Goal: Check status: Check status

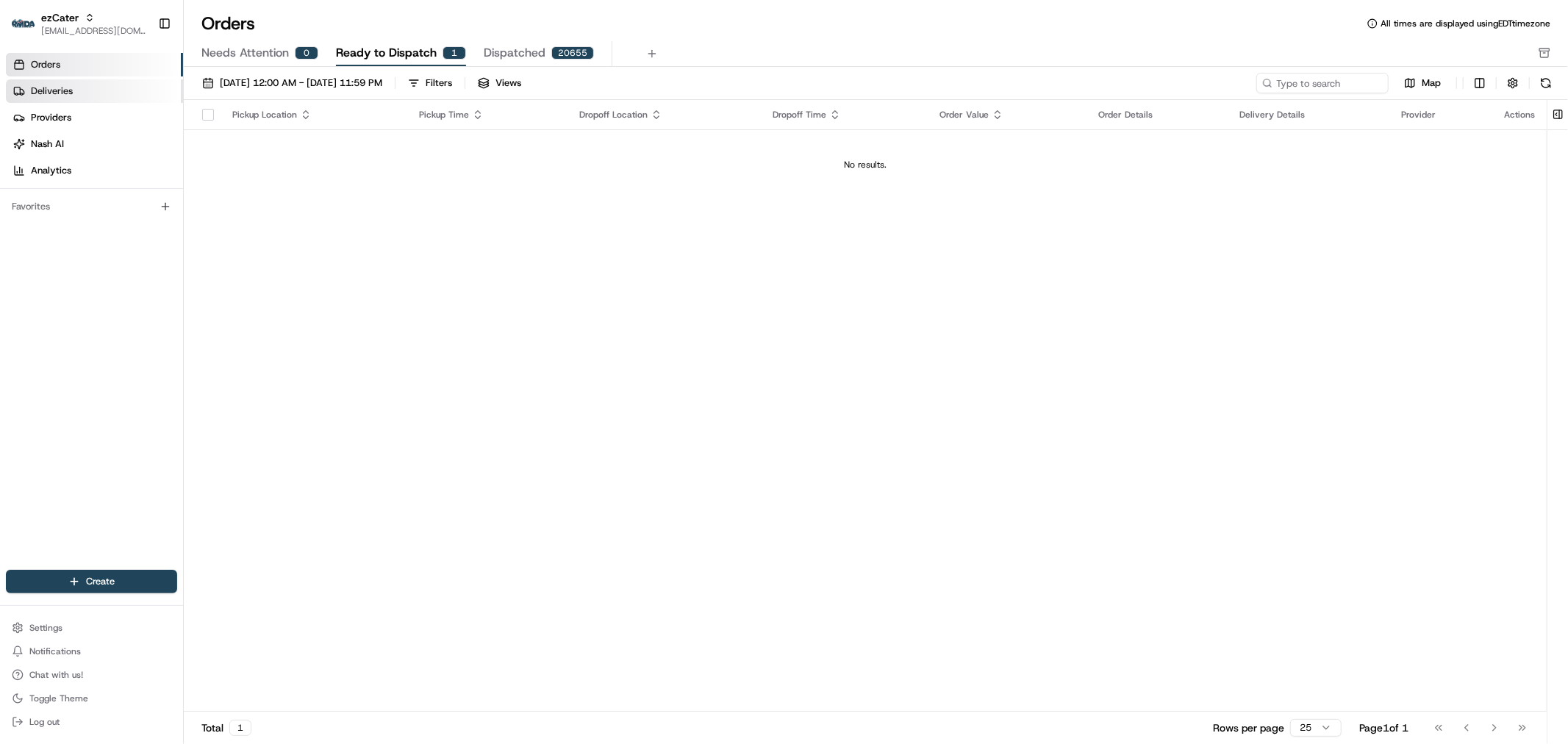
click at [59, 99] on link "Deliveries" at bounding box center [94, 90] width 177 height 23
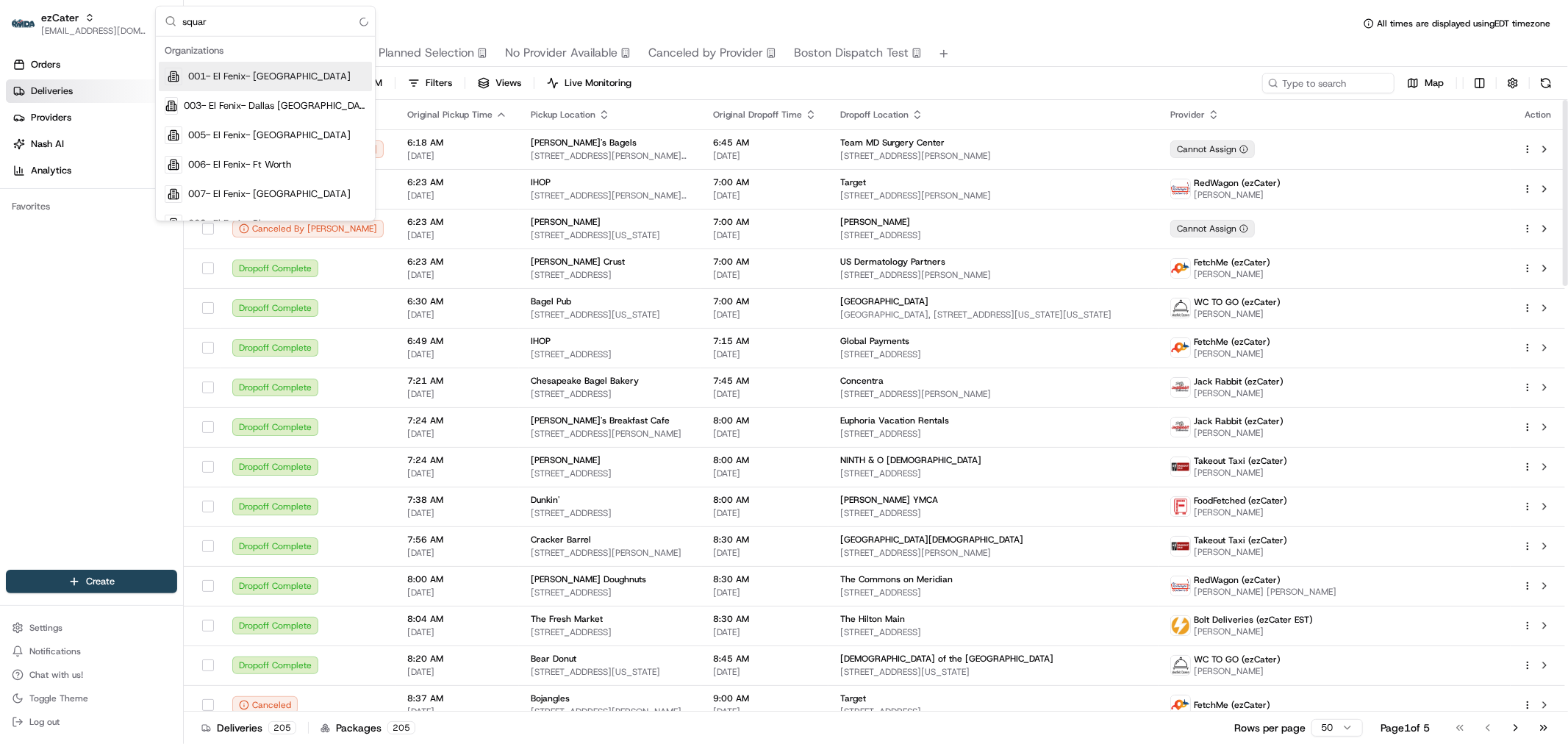
type input "square"
